Goal: Consume media (video, audio)

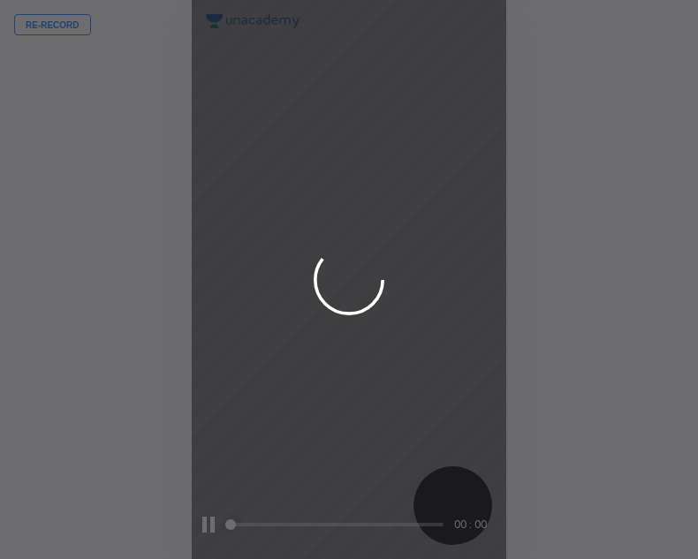
scroll to position [559, 415]
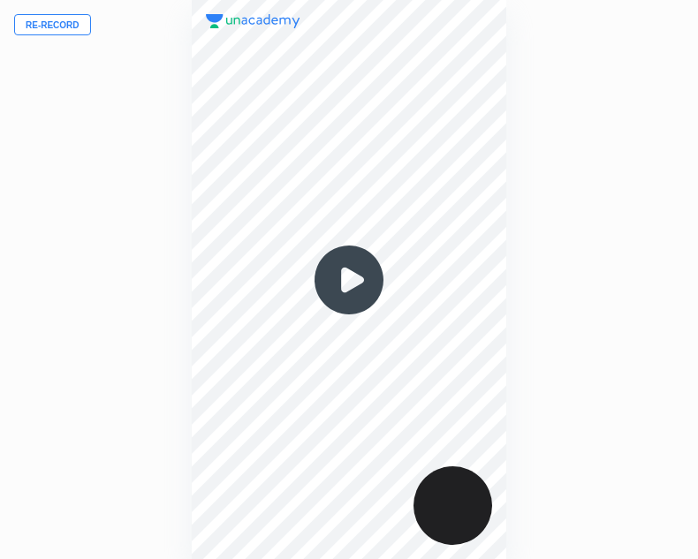
click at [341, 286] on img at bounding box center [348, 280] width 85 height 85
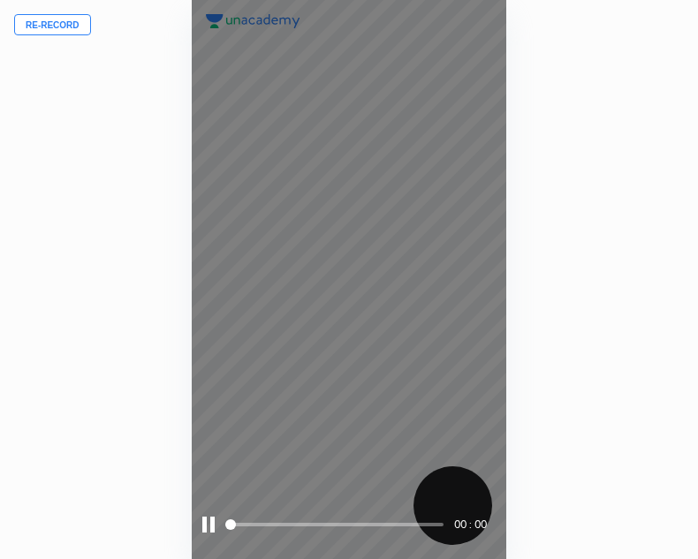
click at [225, 525] on span "styled slider" at bounding box center [230, 524] width 11 height 11
click at [210, 524] on div at bounding box center [208, 525] width 12 height 16
click at [208, 525] on div at bounding box center [210, 525] width 16 height 16
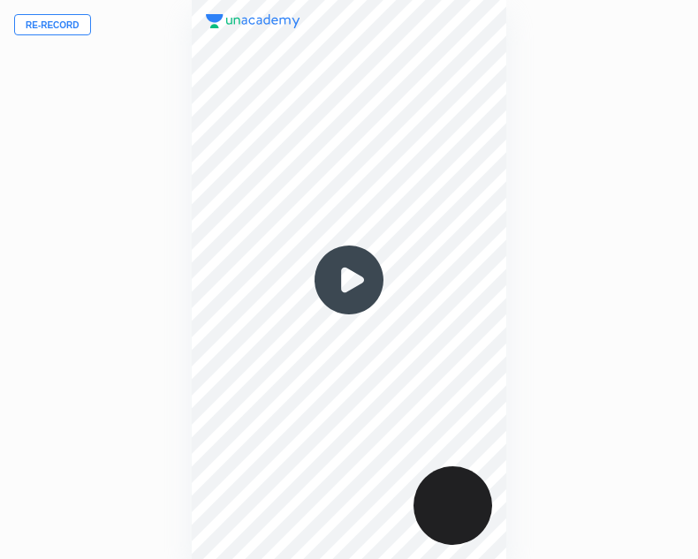
click at [349, 287] on img at bounding box center [348, 280] width 85 height 85
click at [352, 281] on img at bounding box center [348, 280] width 85 height 85
click at [348, 284] on img at bounding box center [348, 280] width 85 height 85
click at [352, 282] on img at bounding box center [348, 280] width 85 height 85
click at [344, 283] on img at bounding box center [348, 280] width 85 height 85
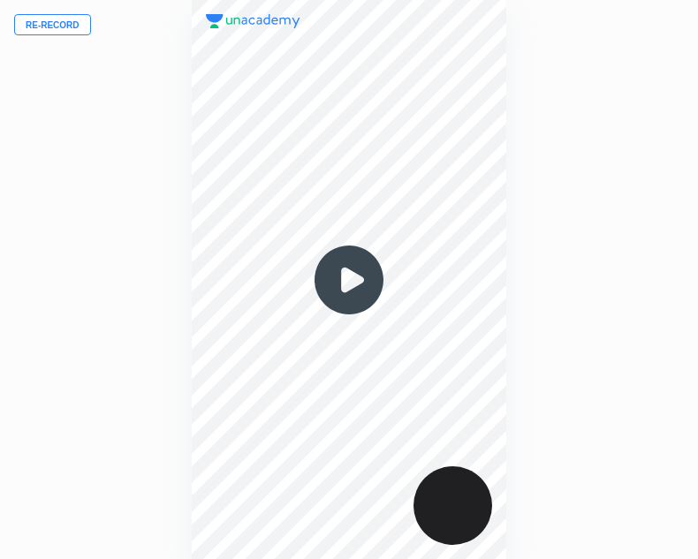
click at [346, 281] on img at bounding box center [348, 280] width 85 height 85
click at [349, 284] on img at bounding box center [348, 280] width 85 height 85
